Goal: Use online tool/utility: Utilize a website feature to perform a specific function

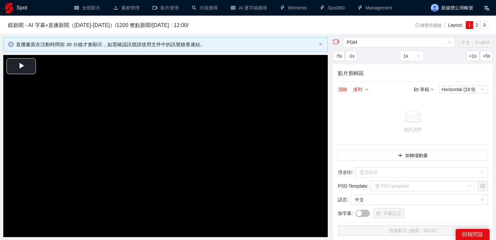
click at [19, 11] on h1 "Spot" at bounding box center [22, 8] width 11 height 16
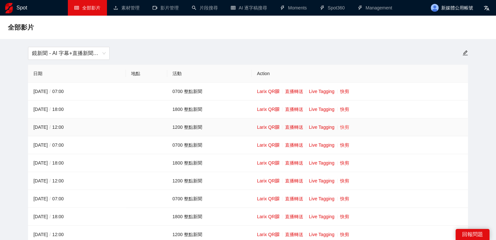
click at [345, 129] on link "快剪" at bounding box center [344, 127] width 9 height 5
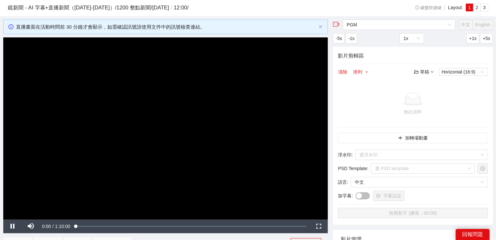
scroll to position [33, 0]
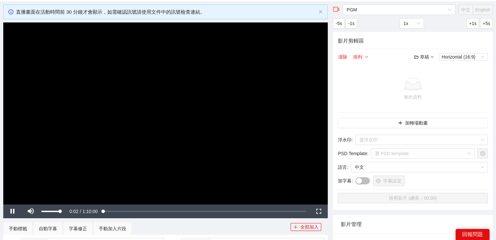
drag, startPoint x: 61, startPoint y: 212, endPoint x: 71, endPoint y: 212, distance: 10.4
click at [71, 212] on div "Pause Mute 100% Current Time 0:02 / Duration 1:10:00 Loaded : 0.86% 0:00:17 0:0…" at bounding box center [165, 212] width 324 height 14
click at [133, 166] on video "Video Player" at bounding box center [165, 113] width 324 height 182
click at [130, 163] on video "Video Player" at bounding box center [165, 113] width 324 height 182
click at [90, 209] on div "Loaded : 1.14% 0:04:15 0:00:07" at bounding box center [191, 212] width 237 height 14
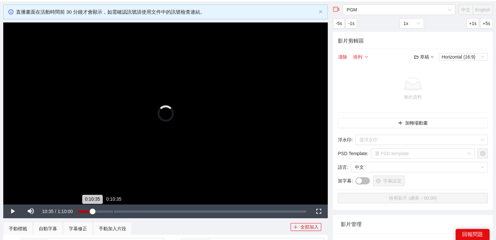
click at [111, 209] on div "Loaded : 6.71% 0:10:35 0:10:35" at bounding box center [192, 212] width 234 height 14
click at [56, 212] on div "Volume Level" at bounding box center [50, 211] width 19 height 1
click at [53, 212] on div "Volume Level" at bounding box center [48, 211] width 15 height 1
click at [105, 209] on div "Loaded : 16.57% 0:06:06 0:10:39" at bounding box center [192, 212] width 234 height 14
click at [85, 210] on div "Loaded : 13.57% 0:02:52 0:02:52" at bounding box center [191, 212] width 237 height 14
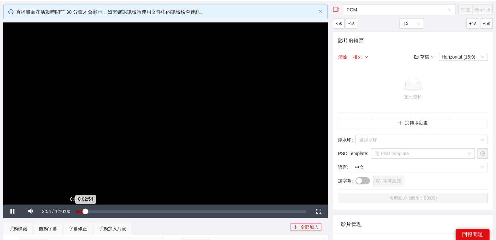
click at [77, 214] on div "Loaded : 5.14% 0:00:23 0:02:54" at bounding box center [191, 212] width 237 height 14
click at [76, 213] on div "0:00:24" at bounding box center [76, 212] width 1 height 2
click at [77, 211] on div "0:00:09" at bounding box center [76, 212] width 1 height 2
click at [77, 211] on div "0:00:42" at bounding box center [77, 212] width 2 height 2
click at [77, 211] on div "0:00:30" at bounding box center [77, 212] width 2 height 2
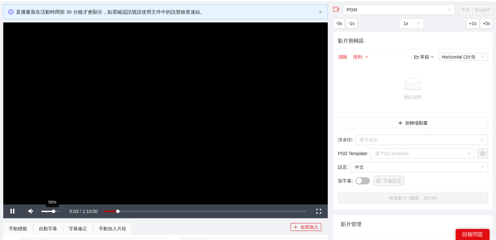
click at [52, 212] on div "Volume Level" at bounding box center [47, 211] width 12 height 1
click at [51, 212] on div "Volume Level" at bounding box center [46, 211] width 10 height 1
click at [51, 212] on div "Volume Level" at bounding box center [45, 211] width 9 height 1
click at [109, 112] on video "Video Player" at bounding box center [165, 113] width 324 height 182
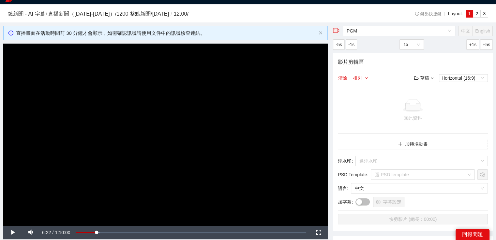
scroll to position [0, 0]
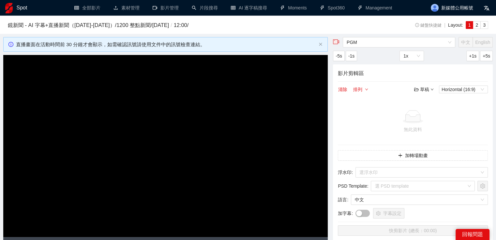
click at [25, 3] on h1 "Spot" at bounding box center [22, 8] width 11 height 16
